Goal: Information Seeking & Learning: Learn about a topic

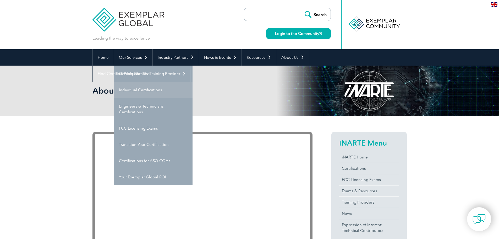
click at [142, 90] on link "Individual Certifications" at bounding box center [153, 90] width 79 height 16
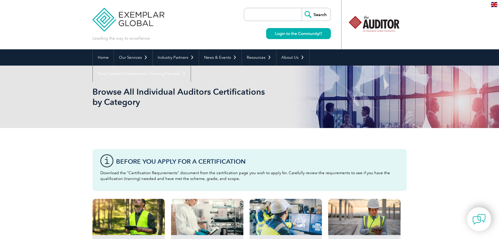
click at [268, 15] on input "search" at bounding box center [274, 14] width 55 height 13
type input "esd"
click at [302, 8] on input "Search" at bounding box center [316, 14] width 29 height 13
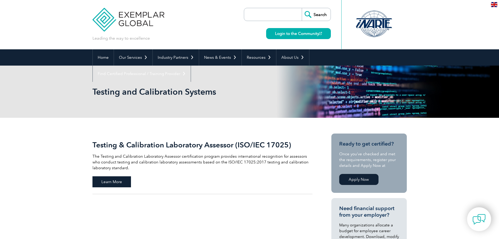
drag, startPoint x: 114, startPoint y: 183, endPoint x: 95, endPoint y: 185, distance: 19.5
click at [114, 183] on span "Learn More" at bounding box center [111, 181] width 39 height 11
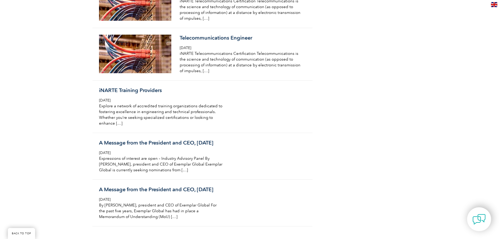
scroll to position [1703, 0]
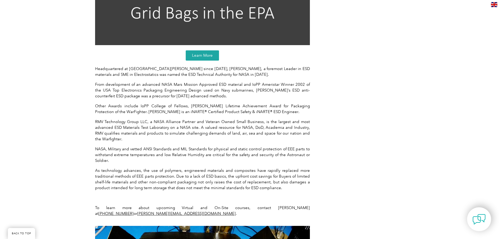
scroll to position [812, 0]
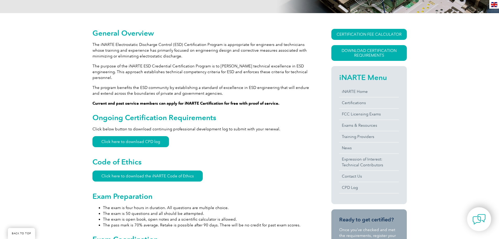
scroll to position [105, 0]
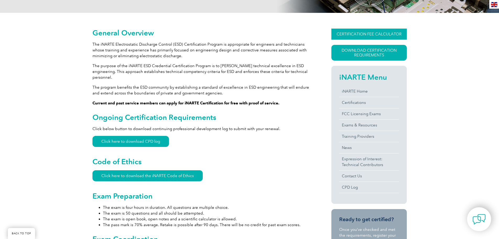
click at [370, 35] on link "CERTIFICATION FEE CALCULATOR" at bounding box center [368, 34] width 75 height 11
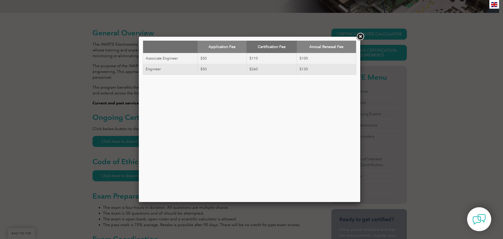
click at [360, 37] on link at bounding box center [359, 36] width 9 height 9
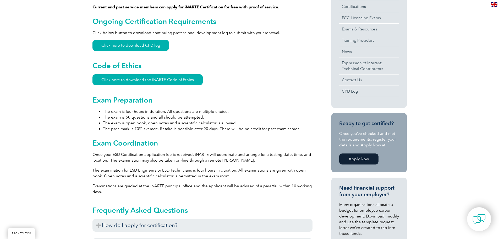
scroll to position [210, 0]
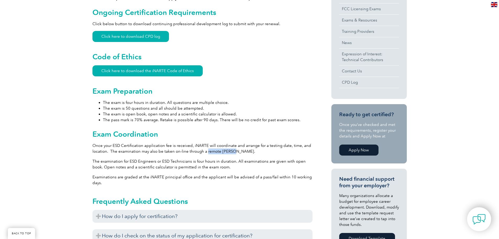
drag, startPoint x: 232, startPoint y: 146, endPoint x: 205, endPoint y: 146, distance: 26.2
click at [205, 146] on p "Once your ESD Certification application fee is received, iNARTE will coordinate…" at bounding box center [202, 149] width 220 height 12
drag, startPoint x: 232, startPoint y: 145, endPoint x: 206, endPoint y: 145, distance: 26.2
click at [206, 145] on p "Once your ESD Certification application fee is received, iNARTE will coordinate…" at bounding box center [202, 149] width 220 height 12
copy p "remote proctor"
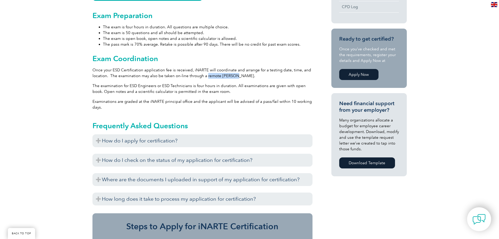
scroll to position [288, 0]
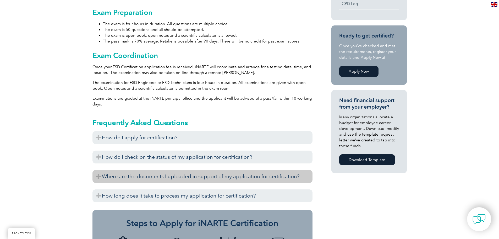
click at [117, 170] on h3 "Where are the documents I uploaded in support of my application for certificati…" at bounding box center [202, 176] width 220 height 13
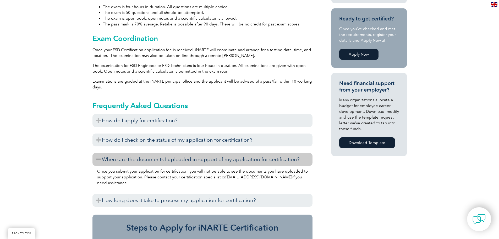
scroll to position [314, 0]
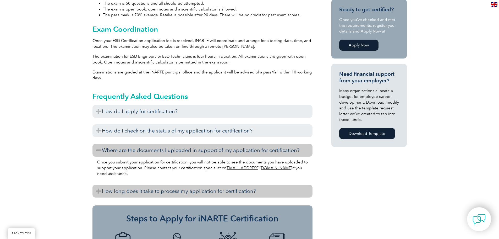
click at [127, 185] on h3 "How long does it take to process my application for certification?" at bounding box center [202, 190] width 220 height 13
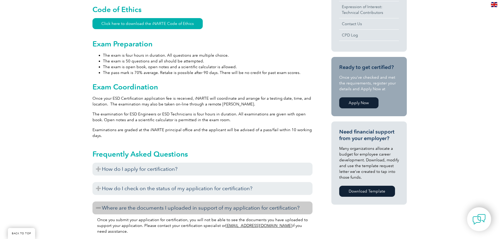
scroll to position [262, 0]
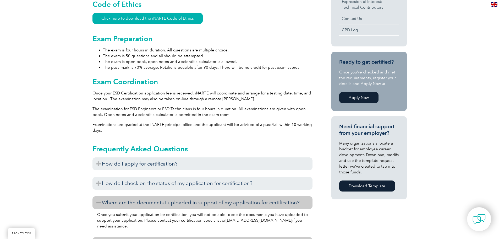
click at [362, 97] on link "Apply Now" at bounding box center [358, 97] width 39 height 11
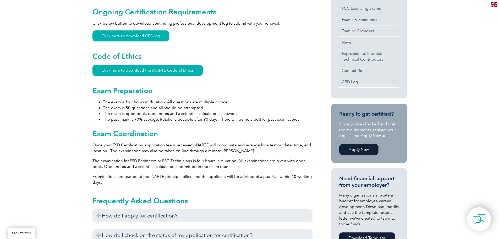
scroll to position [210, 0]
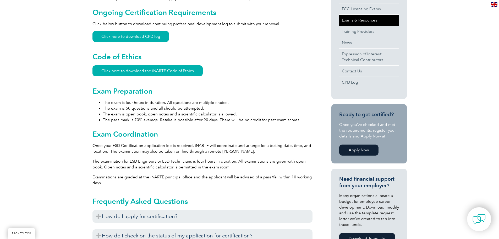
click at [368, 21] on link "Exams & Resources" at bounding box center [369, 20] width 60 height 11
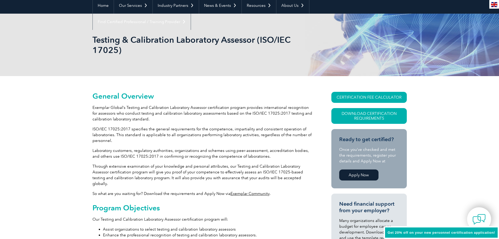
scroll to position [52, 0]
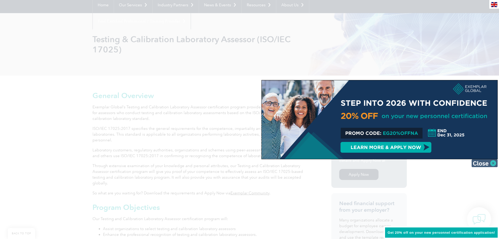
click at [480, 164] on img at bounding box center [485, 163] width 26 height 8
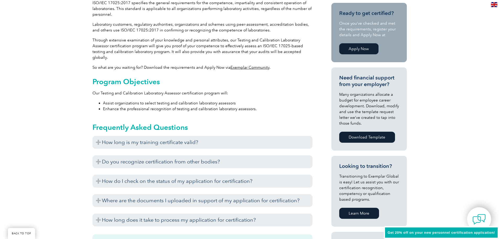
scroll to position [183, 0]
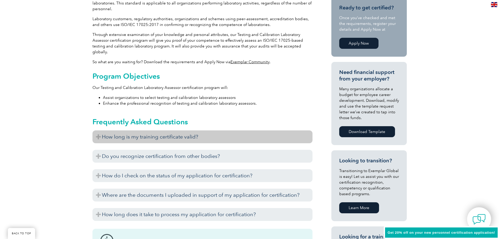
click at [113, 134] on h3 "How long is my training certificate valid?" at bounding box center [202, 136] width 220 height 13
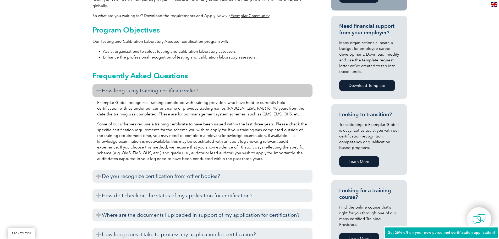
scroll to position [236, 0]
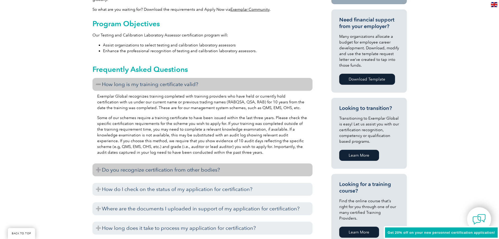
click at [109, 166] on h3 "Do you recognize certification from other bodies?" at bounding box center [202, 169] width 220 height 13
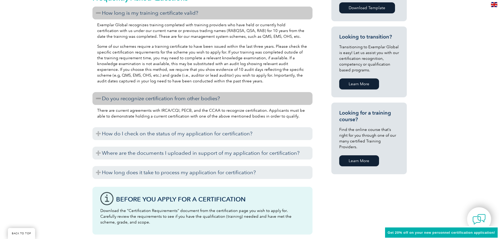
scroll to position [314, 0]
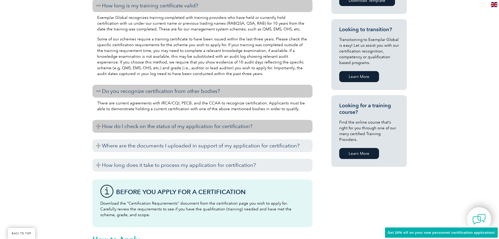
click at [99, 120] on h3 "How do I check on the status of my application for certification?" at bounding box center [202, 126] width 220 height 13
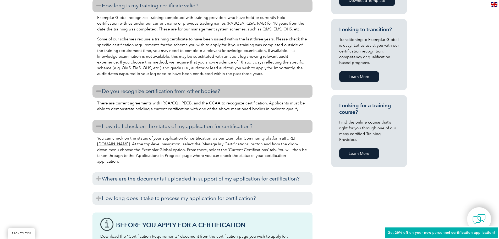
scroll to position [393, 0]
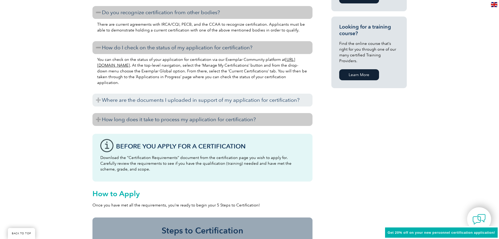
click at [123, 113] on h3 "How long does it take to process my application for certification?" at bounding box center [202, 119] width 220 height 13
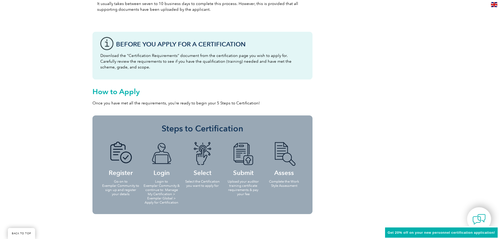
scroll to position [550, 0]
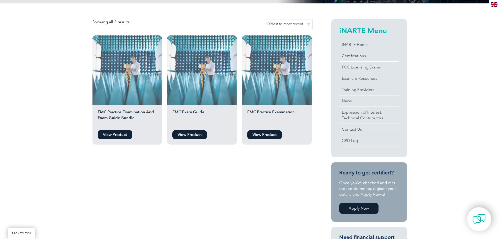
scroll to position [105, 0]
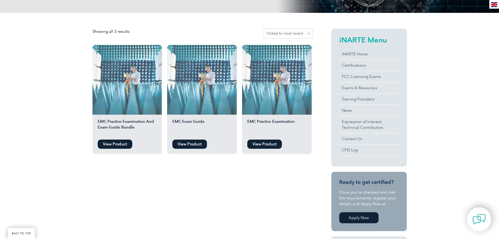
click at [201, 142] on link "View Product" at bounding box center [189, 143] width 35 height 9
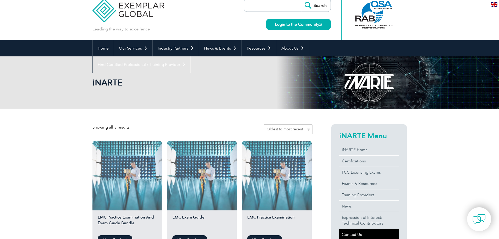
scroll to position [0, 0]
